Goal: Task Accomplishment & Management: Use online tool/utility

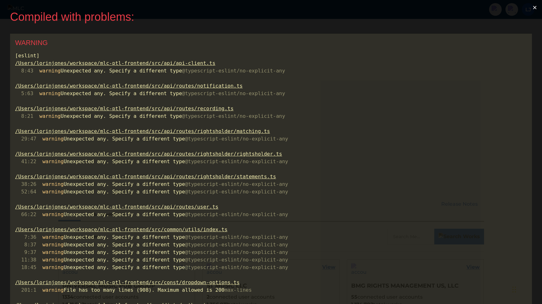
click at [540, 7] on button "×" at bounding box center [535, 7] width 14 height 15
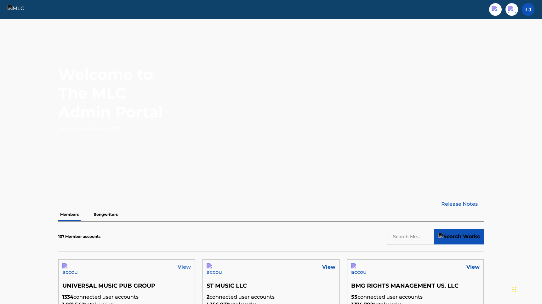
click at [187, 266] on link "View" at bounding box center [184, 267] width 13 height 8
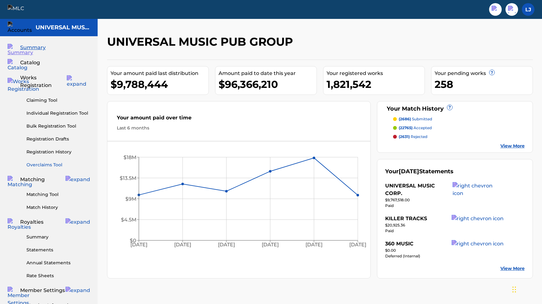
click at [39, 162] on link "Overclaims Tool" at bounding box center [58, 165] width 64 height 7
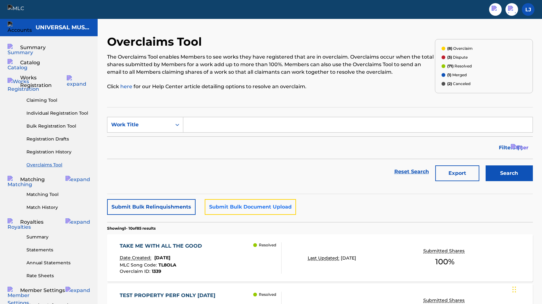
click at [227, 203] on button "Submit Bulk Document Upload" at bounding box center [250, 207] width 91 height 16
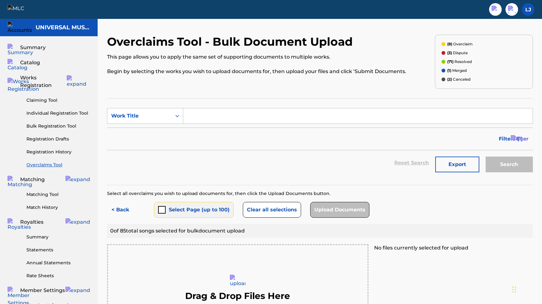
click at [166, 210] on button "Select Page (up to 100)" at bounding box center [194, 210] width 80 height 16
click at [125, 213] on button "< Back" at bounding box center [126, 210] width 38 height 16
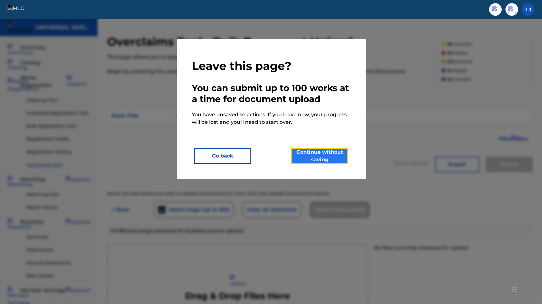
click at [316, 148] on button "Continue without saving" at bounding box center [319, 156] width 57 height 16
click at [316, 161] on button "Continue without saving" at bounding box center [319, 156] width 57 height 16
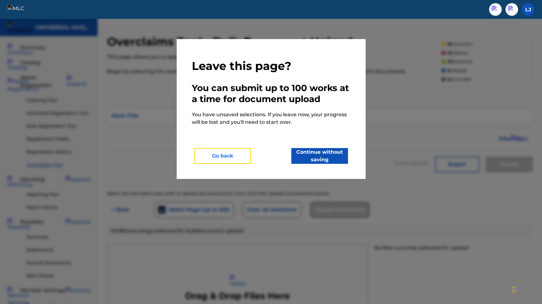
click at [234, 163] on button "Go back" at bounding box center [222, 156] width 57 height 16
click at [230, 155] on button "Go back" at bounding box center [222, 156] width 57 height 16
click at [379, 146] on div at bounding box center [271, 171] width 542 height 304
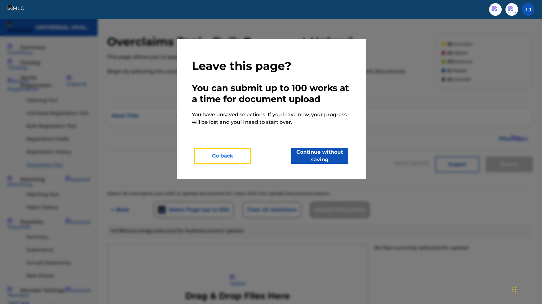
click at [219, 158] on button "Go back" at bounding box center [222, 156] width 57 height 16
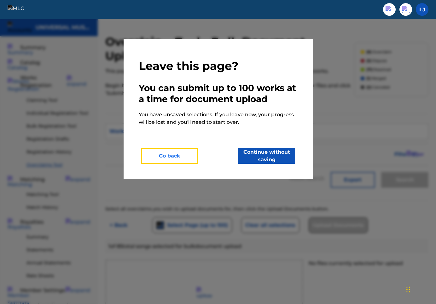
click at [183, 158] on button "Go back" at bounding box center [169, 156] width 57 height 16
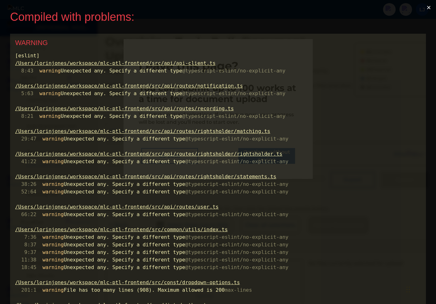
click at [431, 6] on button "×" at bounding box center [428, 7] width 14 height 15
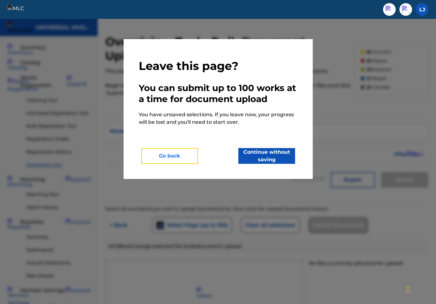
click at [186, 157] on button "Go back" at bounding box center [169, 156] width 57 height 16
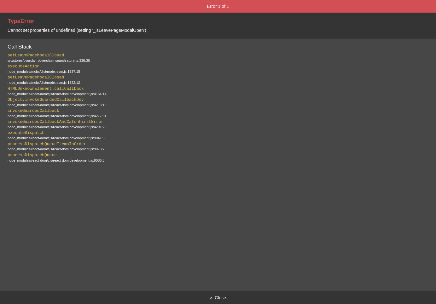
click at [211, 295] on button "× Close" at bounding box center [218, 297] width 436 height 13
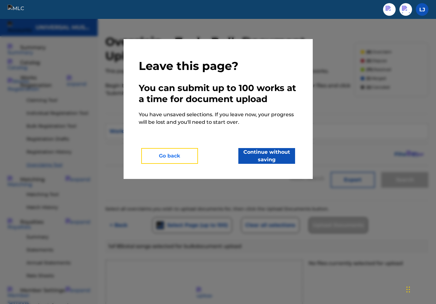
click at [190, 152] on button "Go back" at bounding box center [169, 156] width 57 height 16
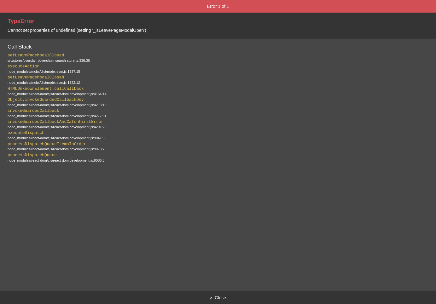
click at [222, 299] on button "× Close" at bounding box center [218, 297] width 436 height 13
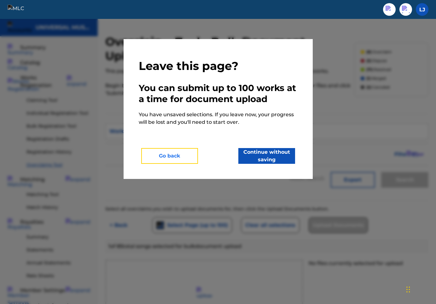
click at [163, 154] on button "Go back" at bounding box center [169, 156] width 57 height 16
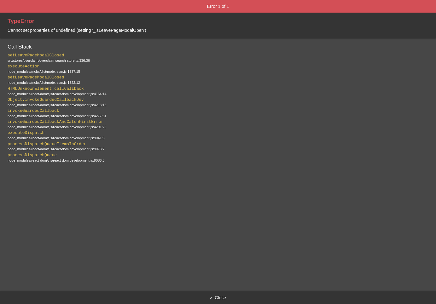
click at [163, 154] on div "setLeavePageModalClosed   src/stores/overclaim/overclaim-search-store.ts:336:36…" at bounding box center [218, 108] width 421 height 110
click at [144, 168] on div at bounding box center [218, 166] width 421 height 5
click at [143, 151] on div "node_modules/react-dom/cjs/react-dom.development.js:9073:7" at bounding box center [218, 149] width 421 height 4
click at [148, 29] on div "TypeError Cannot set properties of undefined (setting '_isLeavePageModalOpen')" at bounding box center [218, 26] width 436 height 26
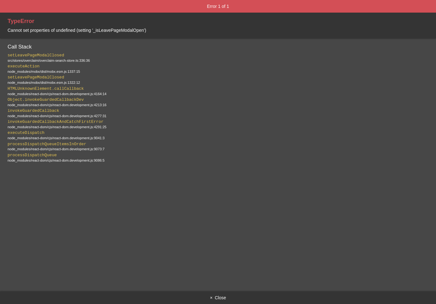
click at [148, 29] on div "TypeError Cannot set properties of undefined (setting '_isLeavePageModalOpen')" at bounding box center [218, 26] width 436 height 26
copy span "Cannot set properties of undefined (setting '_isLeavePageModalOpen')"
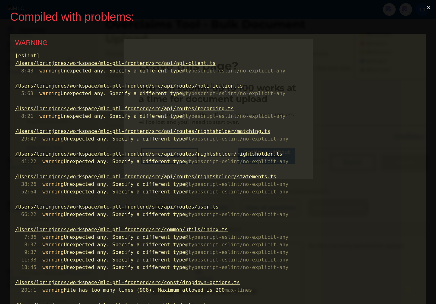
scroll to position [0, 0]
click at [430, 8] on button "×" at bounding box center [428, 7] width 14 height 15
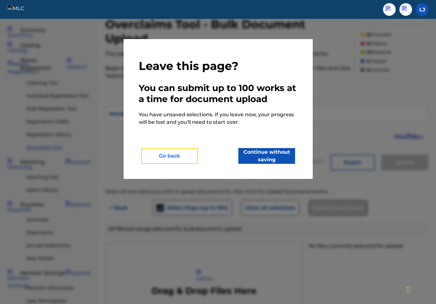
click at [184, 159] on button "Go back" at bounding box center [169, 156] width 57 height 16
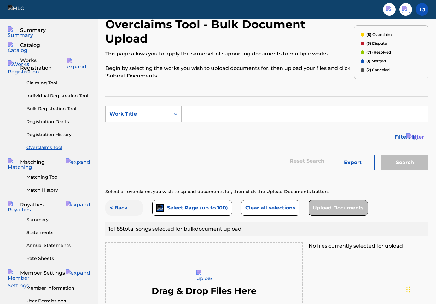
click at [124, 200] on button "< Back" at bounding box center [124, 208] width 38 height 16
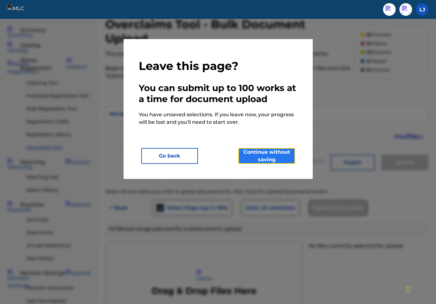
click at [263, 160] on button "Continue without saving" at bounding box center [266, 156] width 57 height 16
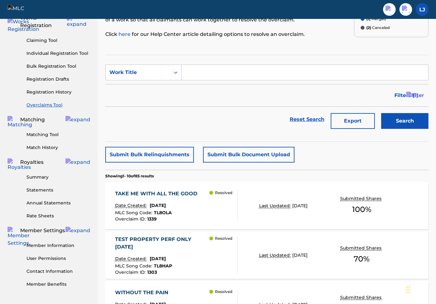
scroll to position [55, 0]
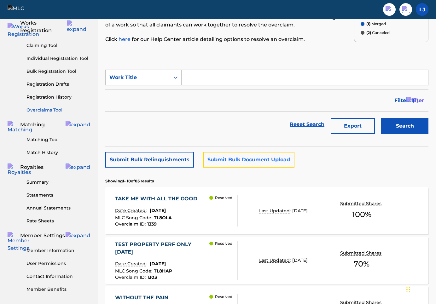
click at [220, 160] on button "Submit Bulk Document Upload" at bounding box center [248, 160] width 91 height 16
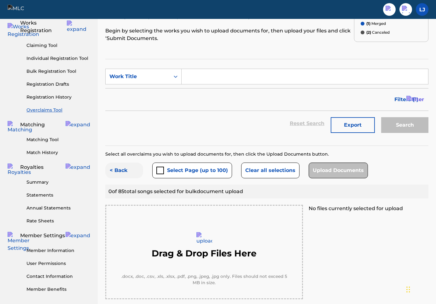
click at [119, 163] on button "< Back" at bounding box center [124, 171] width 38 height 16
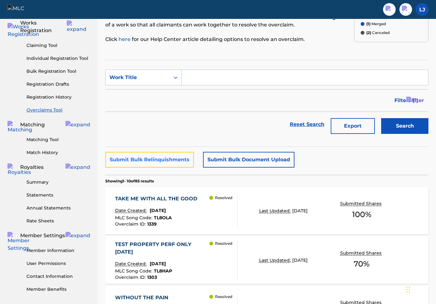
click at [182, 161] on button "Submit Bulk Relinquishments" at bounding box center [149, 160] width 89 height 16
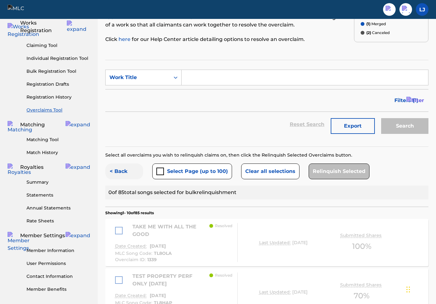
click at [118, 168] on button "< Back" at bounding box center [124, 171] width 38 height 16
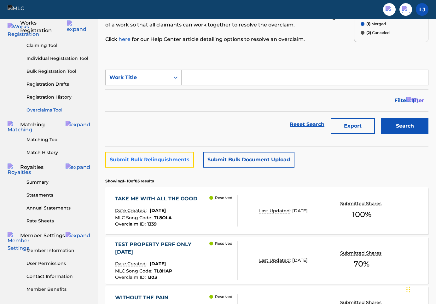
click at [141, 159] on button "Submit Bulk Relinquishments" at bounding box center [149, 160] width 89 height 16
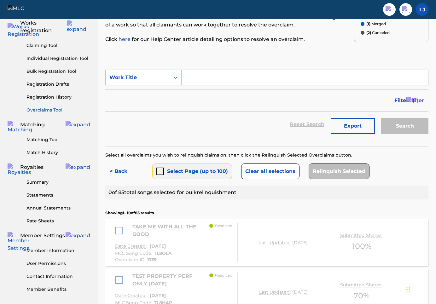
click at [163, 169] on div "submit" at bounding box center [160, 172] width 8 height 8
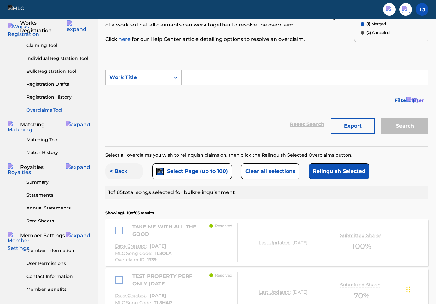
click at [123, 169] on button "< Back" at bounding box center [124, 171] width 38 height 16
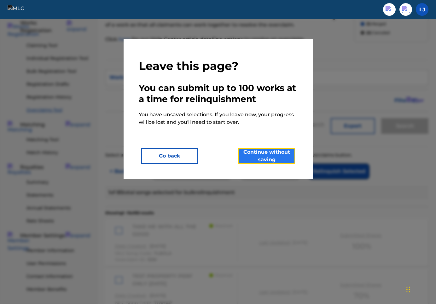
click at [266, 158] on button "Continue without saving" at bounding box center [266, 156] width 57 height 16
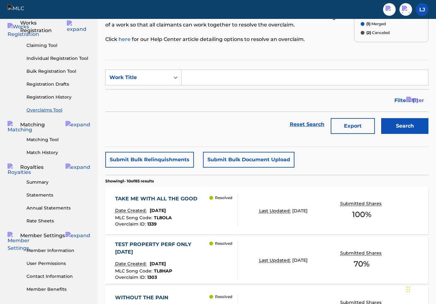
click at [223, 129] on div "Reset Search Export Search" at bounding box center [266, 124] width 323 height 25
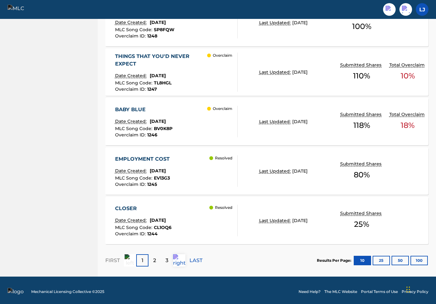
scroll to position [493, 0]
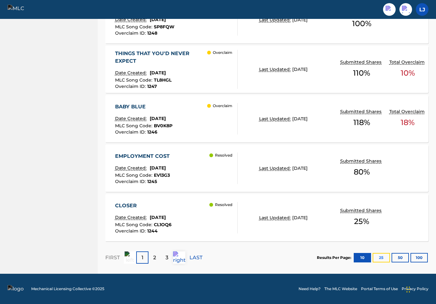
click at [384, 256] on button "25" at bounding box center [380, 257] width 17 height 9
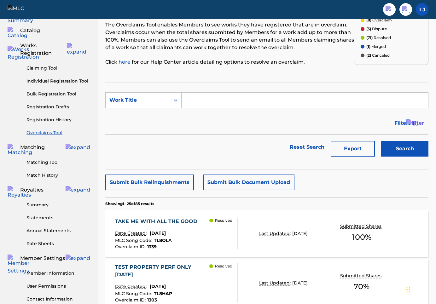
scroll to position [0, 0]
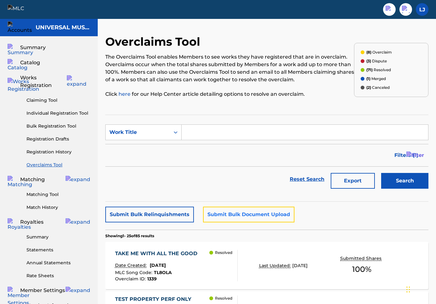
click at [218, 215] on button "Submit Bulk Document Upload" at bounding box center [248, 215] width 91 height 16
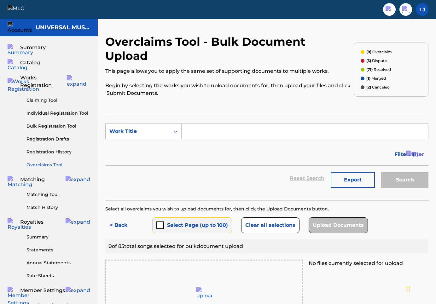
click at [178, 217] on button "Select Page (up to 100)" at bounding box center [192, 225] width 80 height 16
click at [128, 217] on button "< Back" at bounding box center [124, 225] width 38 height 16
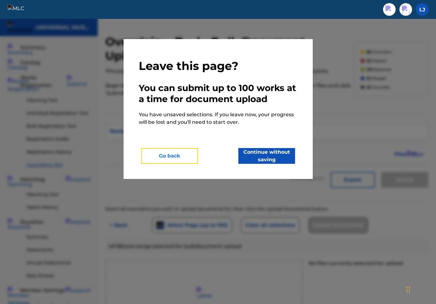
click at [177, 149] on button "Go back" at bounding box center [169, 156] width 57 height 16
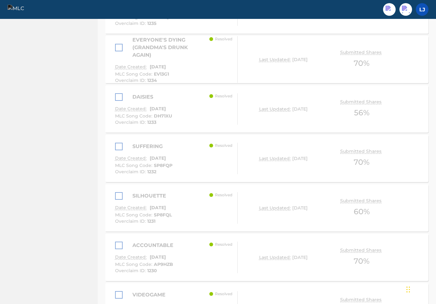
scroll to position [1372, 0]
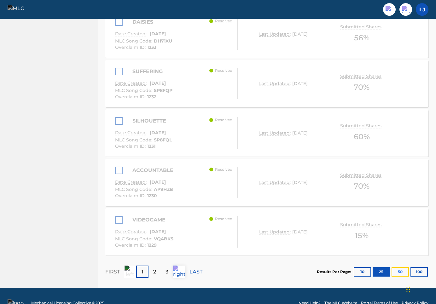
click at [398, 267] on button "50" at bounding box center [399, 271] width 17 height 9
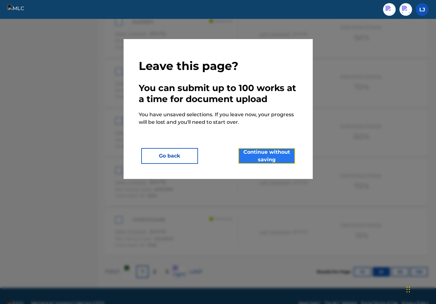
click at [256, 157] on button "Continue without saving" at bounding box center [266, 156] width 57 height 16
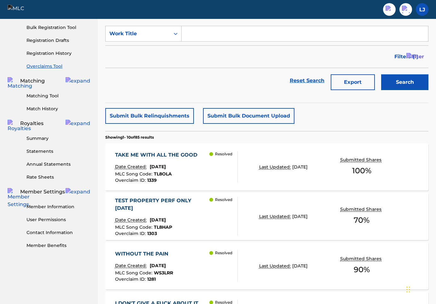
scroll to position [95, 0]
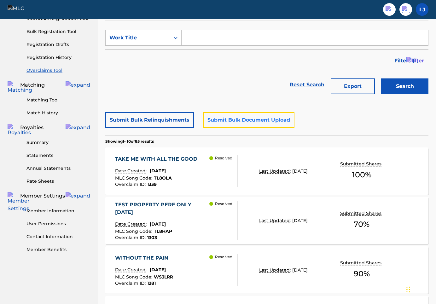
click at [244, 124] on button "Submit Bulk Document Upload" at bounding box center [248, 120] width 91 height 16
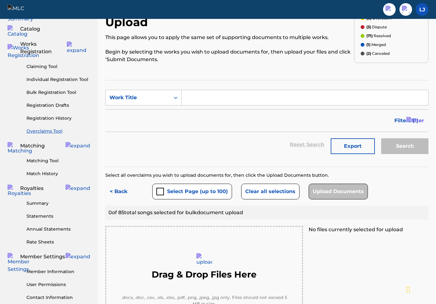
scroll to position [4, 0]
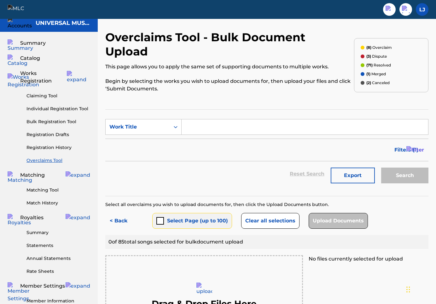
click at [170, 213] on button "Select Page (up to 100)" at bounding box center [192, 221] width 80 height 16
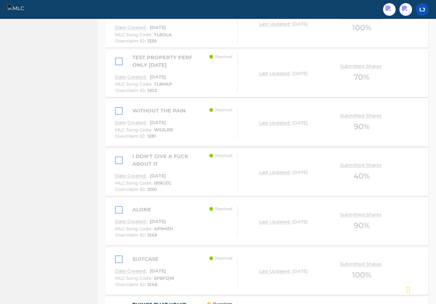
scroll to position [631, 0]
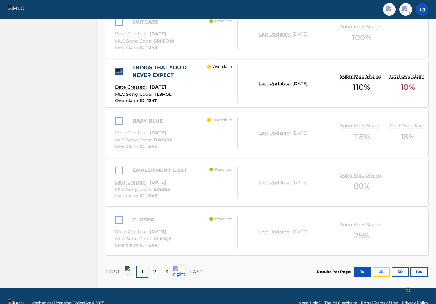
click at [383, 267] on button "25" at bounding box center [380, 271] width 17 height 9
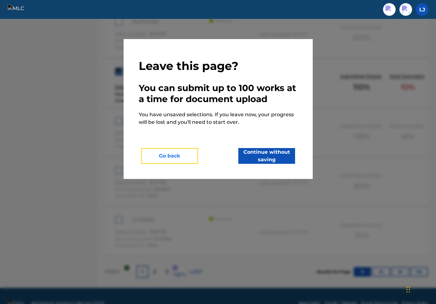
click at [176, 158] on button "Go back" at bounding box center [169, 156] width 57 height 16
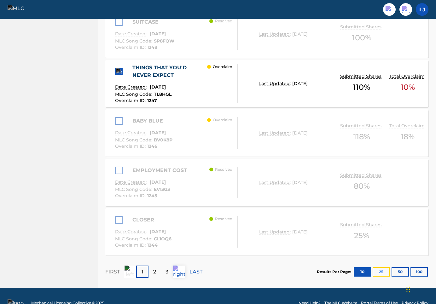
click at [380, 267] on button "25" at bounding box center [380, 271] width 17 height 9
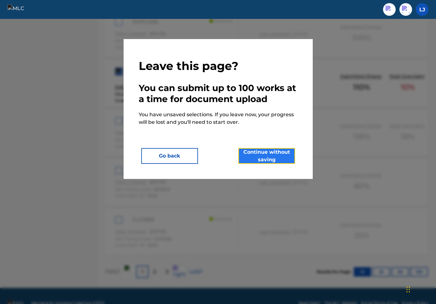
click at [290, 153] on button "Continue without saving" at bounding box center [266, 156] width 57 height 16
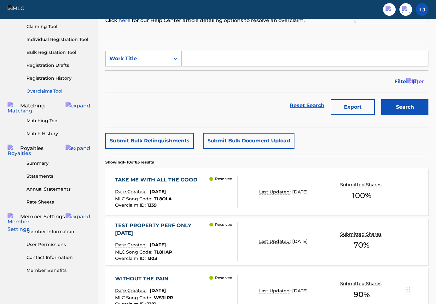
scroll to position [493, 0]
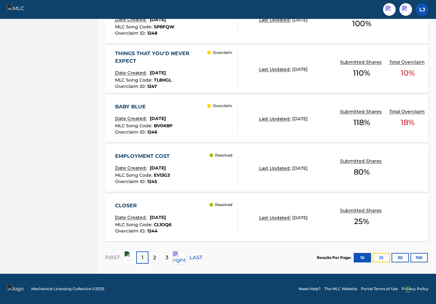
click at [380, 260] on button "25" at bounding box center [380, 257] width 17 height 9
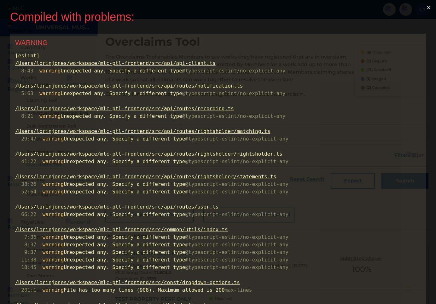
scroll to position [0, 0]
click at [431, 7] on button "×" at bounding box center [428, 7] width 14 height 15
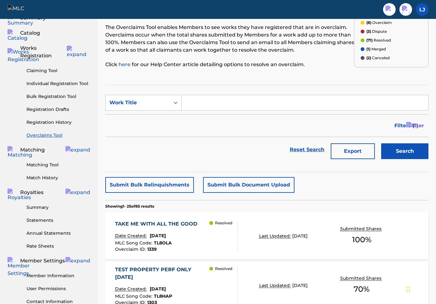
scroll to position [34, 0]
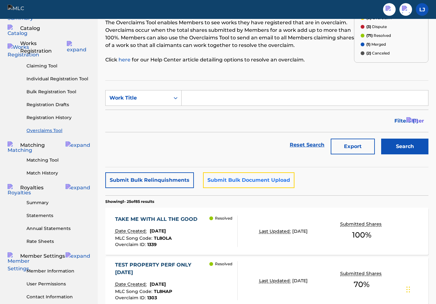
click at [229, 178] on button "Submit Bulk Document Upload" at bounding box center [248, 180] width 91 height 16
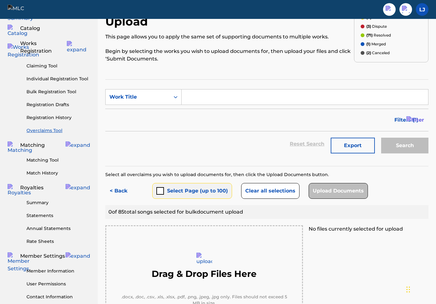
click at [165, 183] on button "Select Page (up to 100)" at bounding box center [192, 191] width 80 height 16
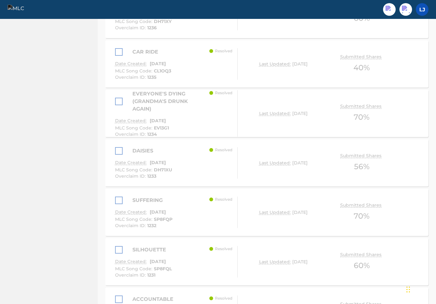
scroll to position [1372, 0]
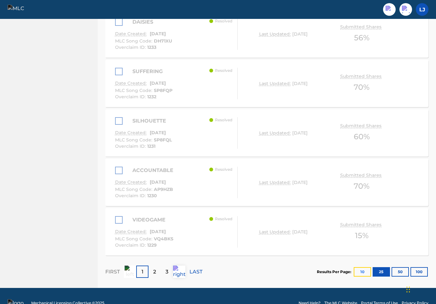
click at [360, 267] on button "10" at bounding box center [361, 271] width 17 height 9
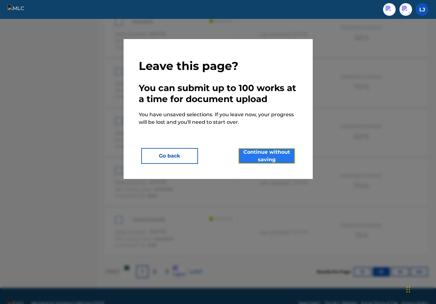
click at [253, 152] on button "Continue without saving" at bounding box center [266, 156] width 57 height 16
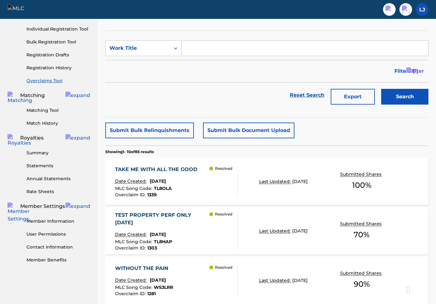
scroll to position [0, 0]
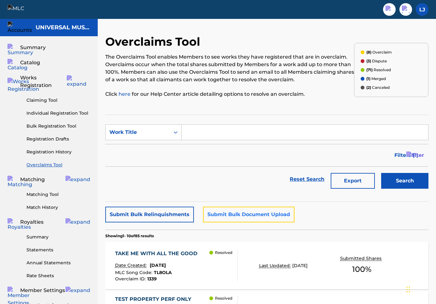
click at [235, 218] on button "Submit Bulk Document Upload" at bounding box center [248, 215] width 91 height 16
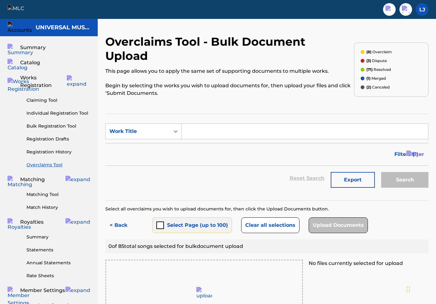
click at [168, 217] on button "Select Page (up to 100)" at bounding box center [192, 225] width 80 height 16
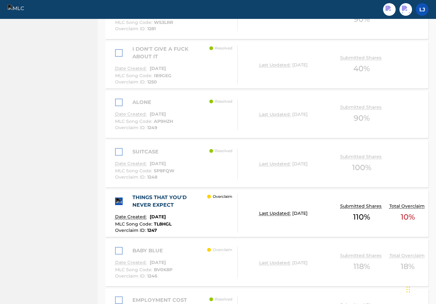
scroll to position [631, 0]
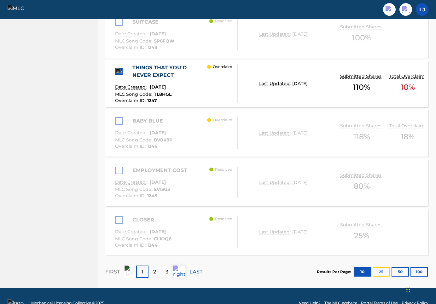
click at [381, 267] on button "25" at bounding box center [380, 271] width 17 height 9
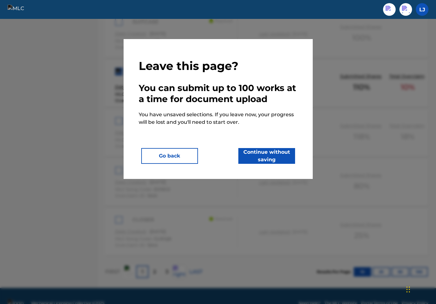
click at [260, 147] on div "Leave this page? You can submit up to 100 works at a time for document upload Y…" at bounding box center [218, 109] width 159 height 110
click at [261, 154] on button "Continue without saving" at bounding box center [266, 156] width 57 height 16
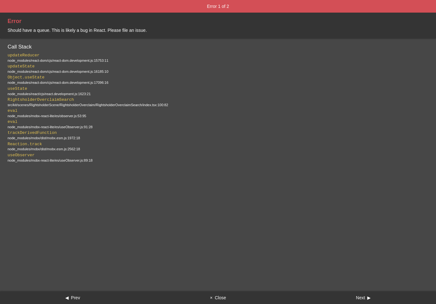
scroll to position [0, 0]
click at [220, 299] on button "× Close" at bounding box center [217, 297] width 145 height 13
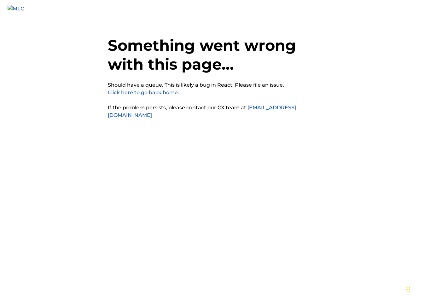
click at [165, 90] on link "Click here to go back home." at bounding box center [143, 92] width 71 height 6
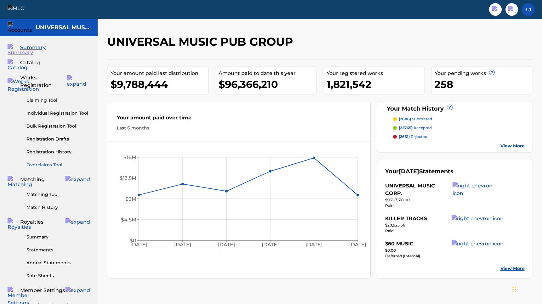
click at [45, 162] on link "Overclaims Tool" at bounding box center [58, 165] width 64 height 7
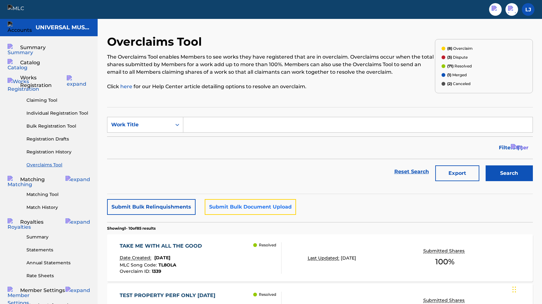
click at [217, 207] on button "Submit Bulk Document Upload" at bounding box center [250, 207] width 91 height 16
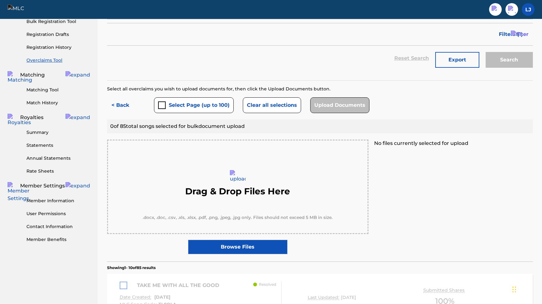
scroll to position [111, 0]
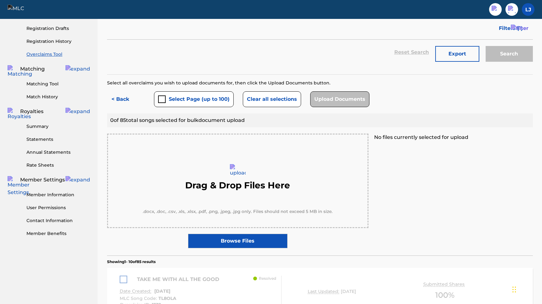
click at [162, 109] on div "Select all overclaims you wish to upload documents for, then click the Upload D…" at bounding box center [320, 164] width 426 height 169
click at [167, 95] on button "Select Page (up to 100)" at bounding box center [194, 99] width 80 height 16
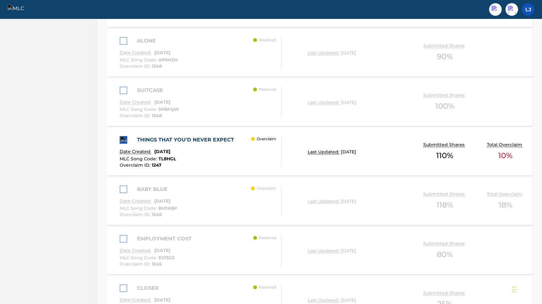
scroll to position [629, 0]
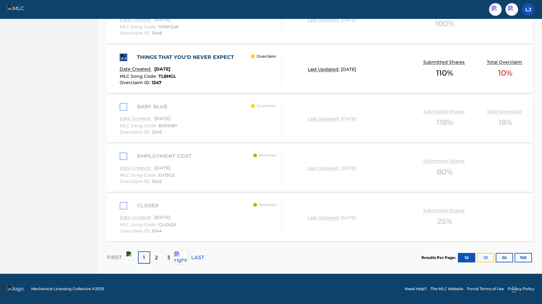
click at [488, 257] on button "25" at bounding box center [485, 257] width 17 height 9
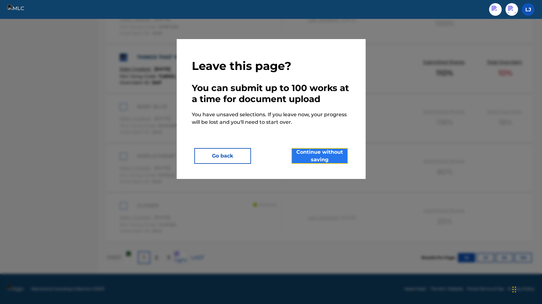
click at [312, 158] on button "Continue without saving" at bounding box center [319, 156] width 57 height 16
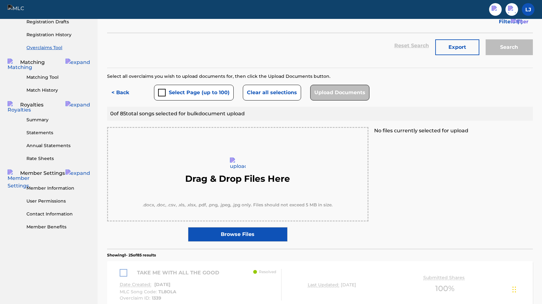
scroll to position [118, 0]
